Goal: Navigation & Orientation: Find specific page/section

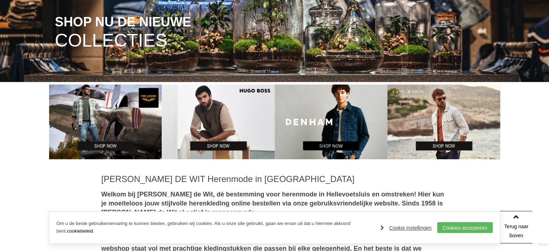
scroll to position [253, 0]
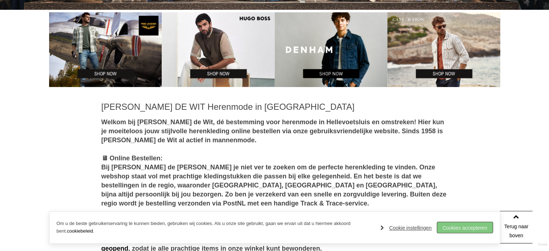
click at [455, 224] on link "Cookies accepteren" at bounding box center [465, 227] width 56 height 11
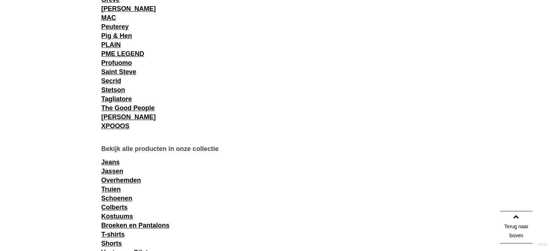
scroll to position [613, 0]
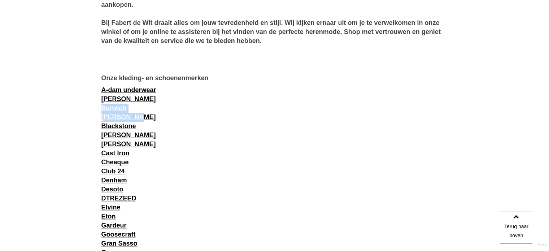
drag, startPoint x: 302, startPoint y: 104, endPoint x: 360, endPoint y: 116, distance: 58.6
click at [359, 116] on div "[PERSON_NAME] DE WIT Herenmode in [GEOGRAPHIC_DATA] Welkom bij [PERSON_NAME] de…" at bounding box center [274, 152] width 346 height 823
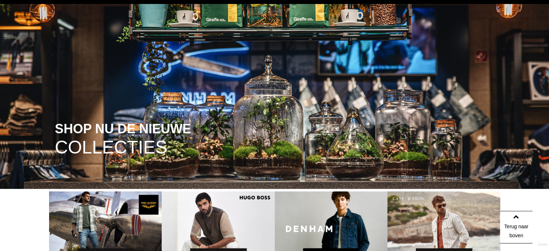
scroll to position [0, 0]
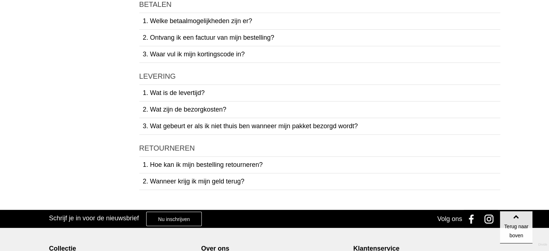
scroll to position [36, 0]
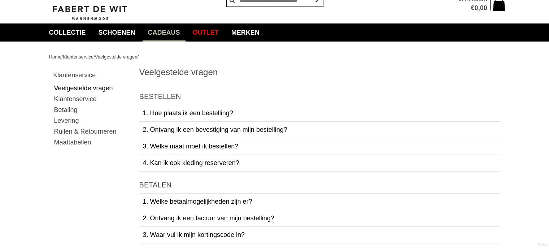
click at [167, 33] on link "Cadeaus" at bounding box center [164, 32] width 43 height 18
